Goal: Transaction & Acquisition: Download file/media

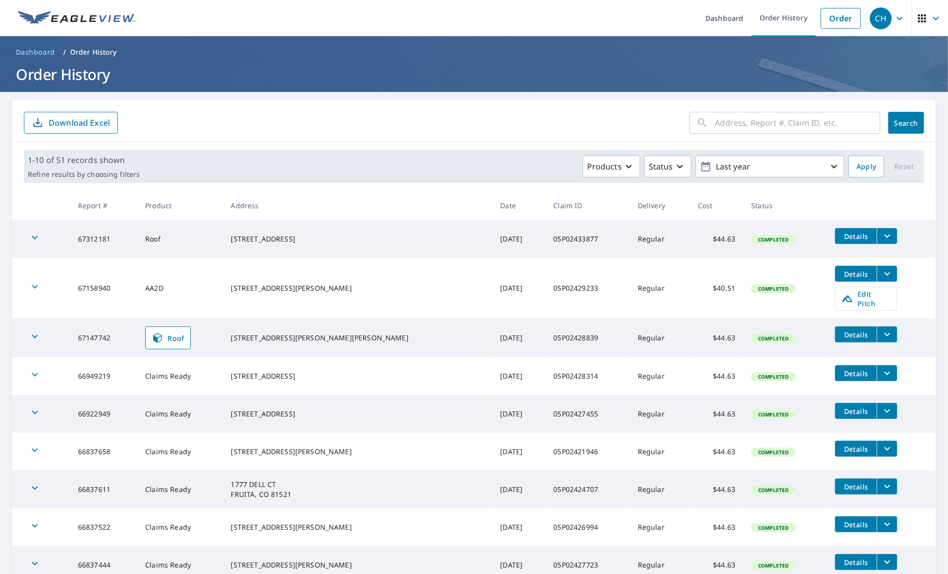
click at [768, 122] on input "text" at bounding box center [797, 123] width 165 height 28
type input "05p02408368"
click button "Search" at bounding box center [906, 123] width 36 height 22
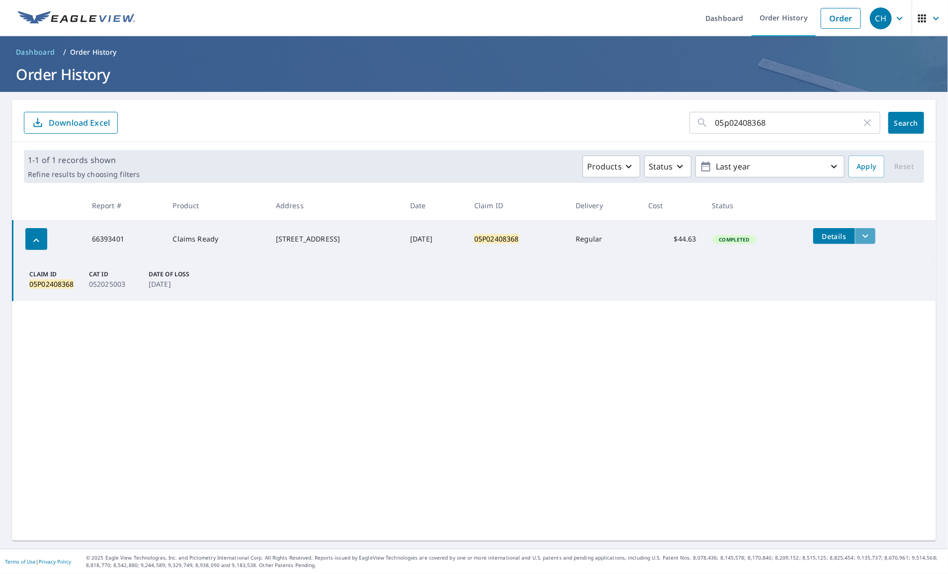
click at [872, 235] on icon "filesDropdownBtn-66393401" at bounding box center [866, 236] width 12 height 12
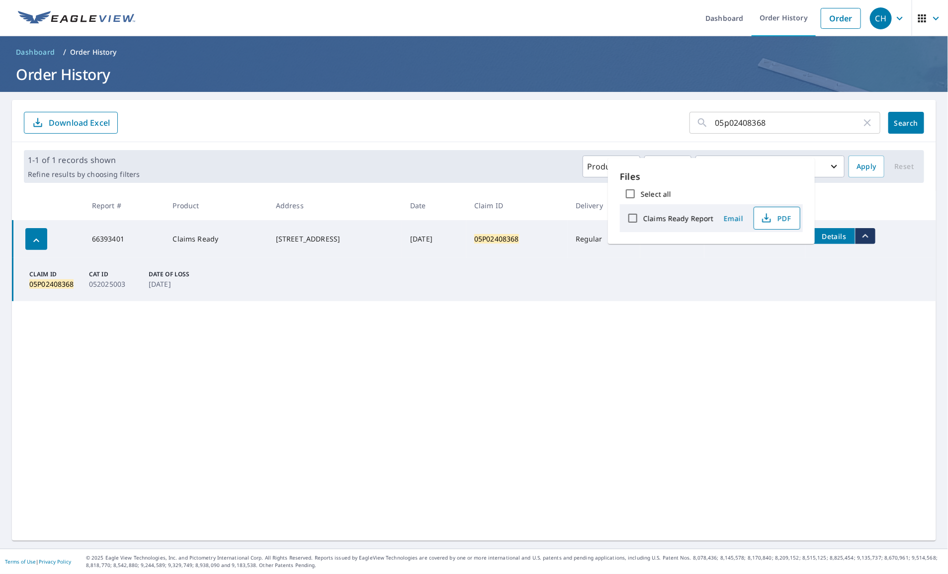
click at [776, 215] on span "PDF" at bounding box center [776, 218] width 32 height 12
